Goal: Transaction & Acquisition: Purchase product/service

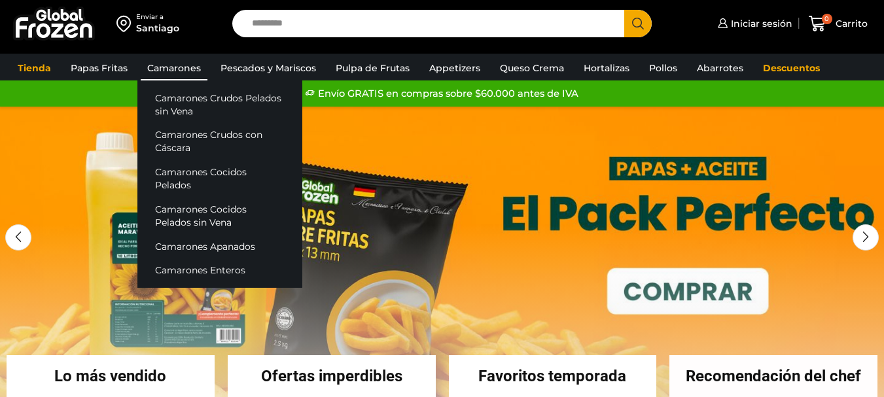
click at [192, 68] on link "Camarones" at bounding box center [174, 68] width 67 height 25
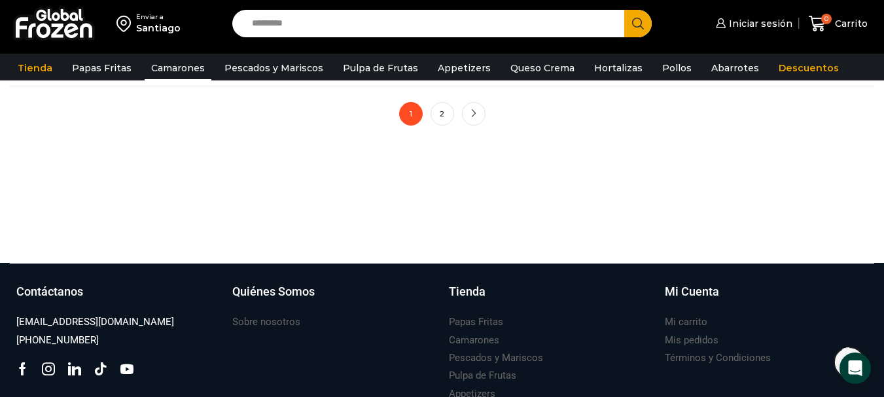
scroll to position [1178, 0]
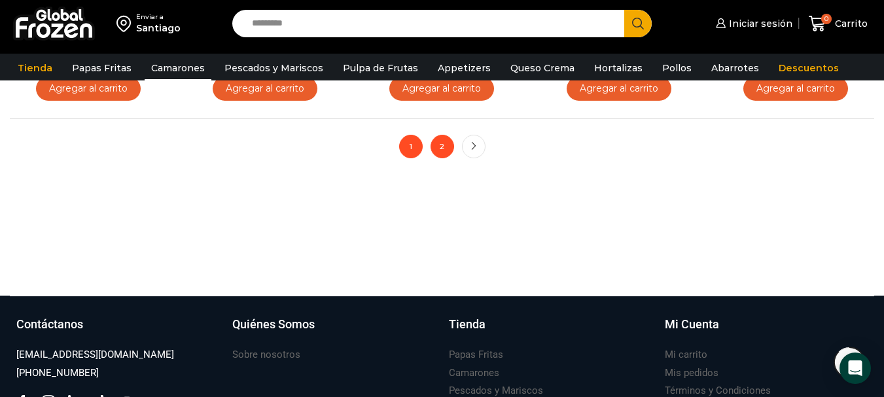
click at [437, 150] on link "2" at bounding box center [443, 147] width 24 height 24
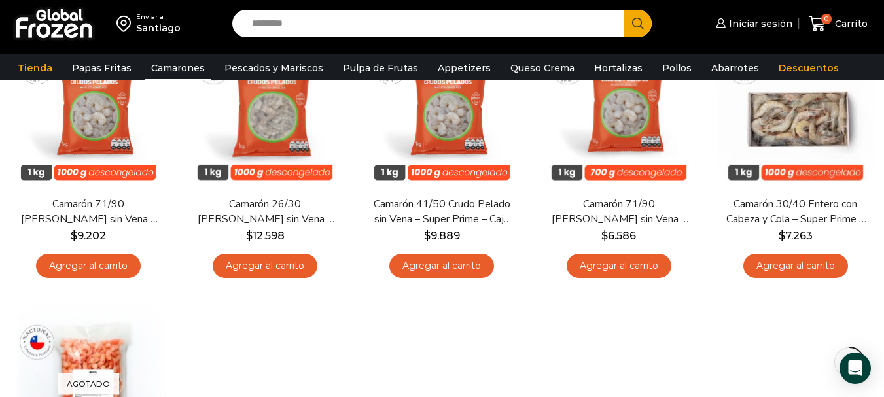
scroll to position [458, 0]
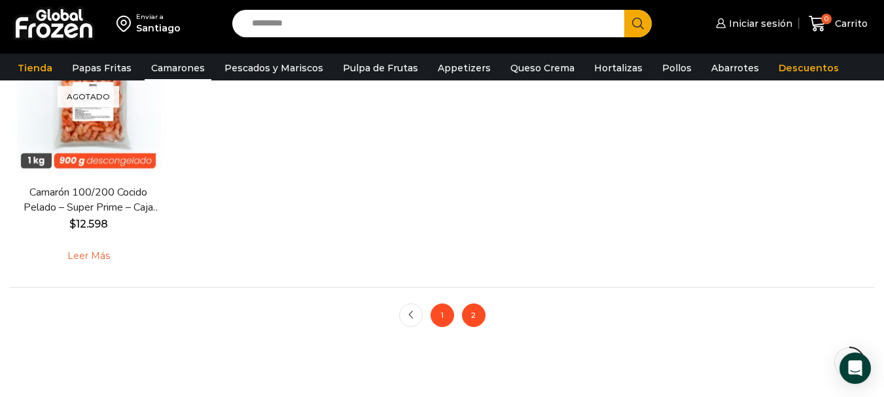
click at [448, 310] on link "1" at bounding box center [443, 316] width 24 height 24
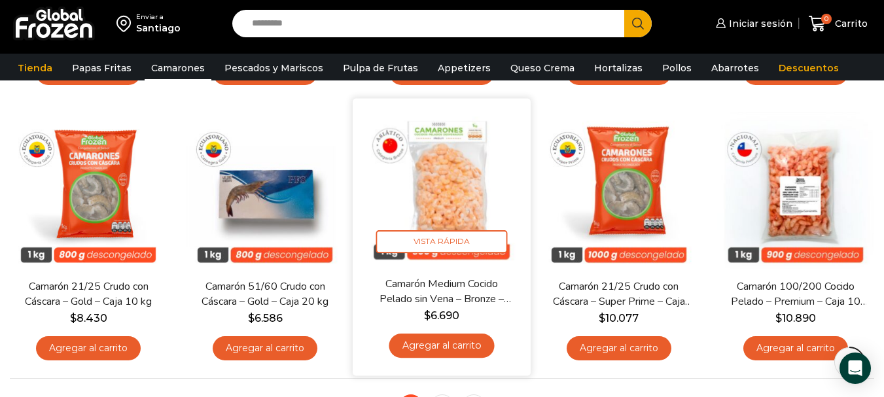
scroll to position [720, 0]
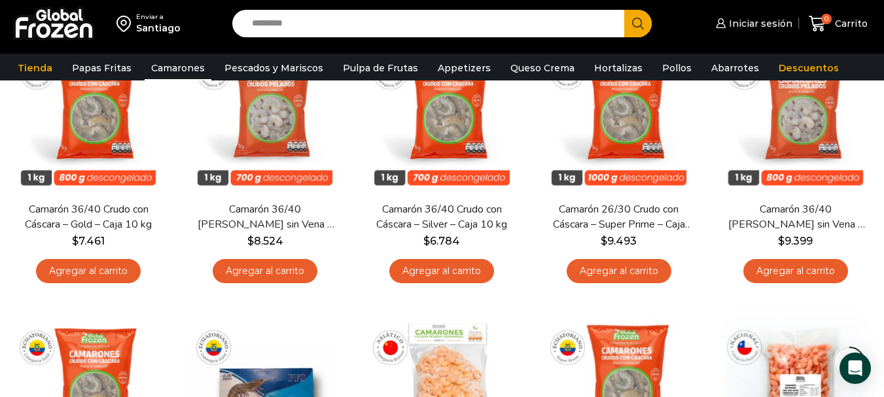
click at [284, 25] on input "Search input" at bounding box center [431, 23] width 372 height 27
type input "**********"
click at [624, 10] on button "Search" at bounding box center [637, 23] width 27 height 27
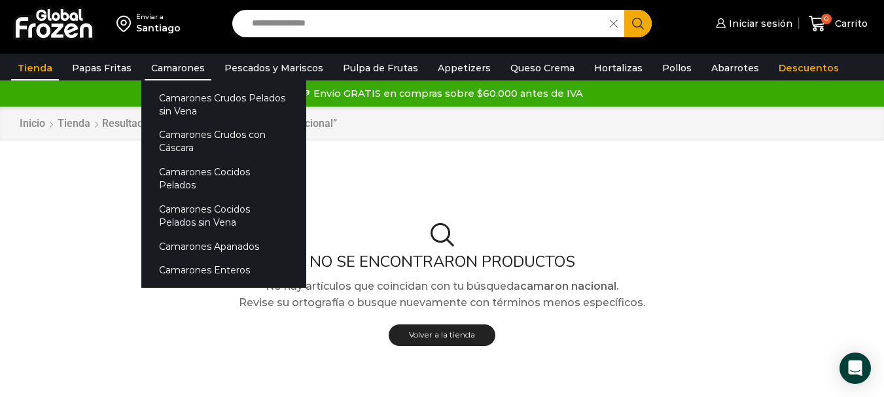
click at [190, 65] on link "Camarones" at bounding box center [178, 68] width 67 height 25
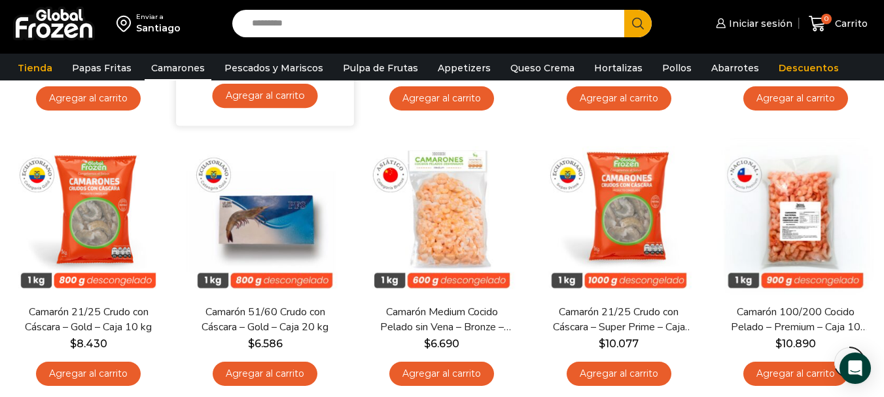
scroll to position [916, 0]
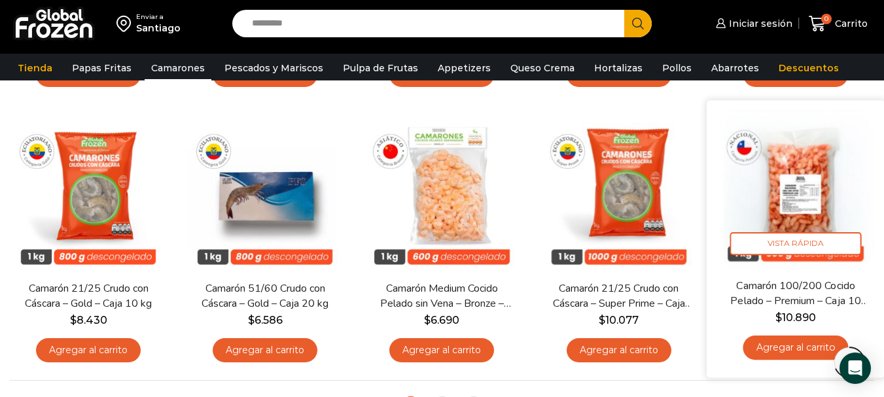
click at [798, 295] on link "Camarón 100/200 Cocido Pelado – Premium – Caja 10 kg" at bounding box center [795, 294] width 143 height 31
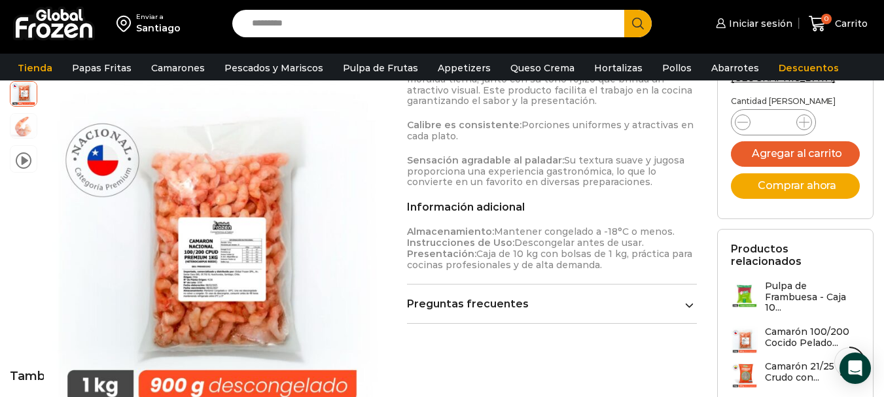
scroll to position [1263, 0]
